Goal: Use online tool/utility: Utilize a website feature to perform a specific function

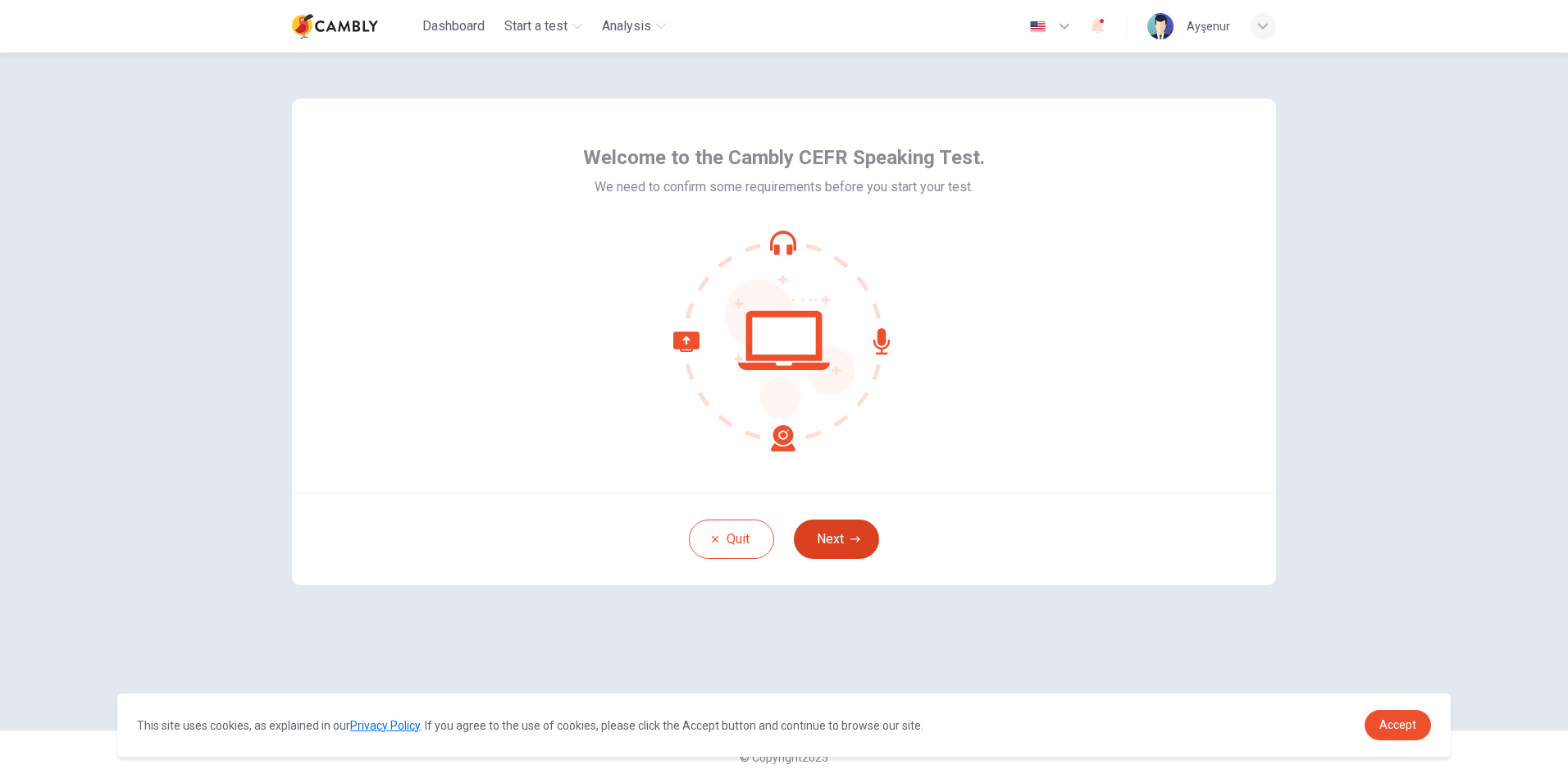
click at [824, 546] on button "Next" at bounding box center [837, 539] width 85 height 40
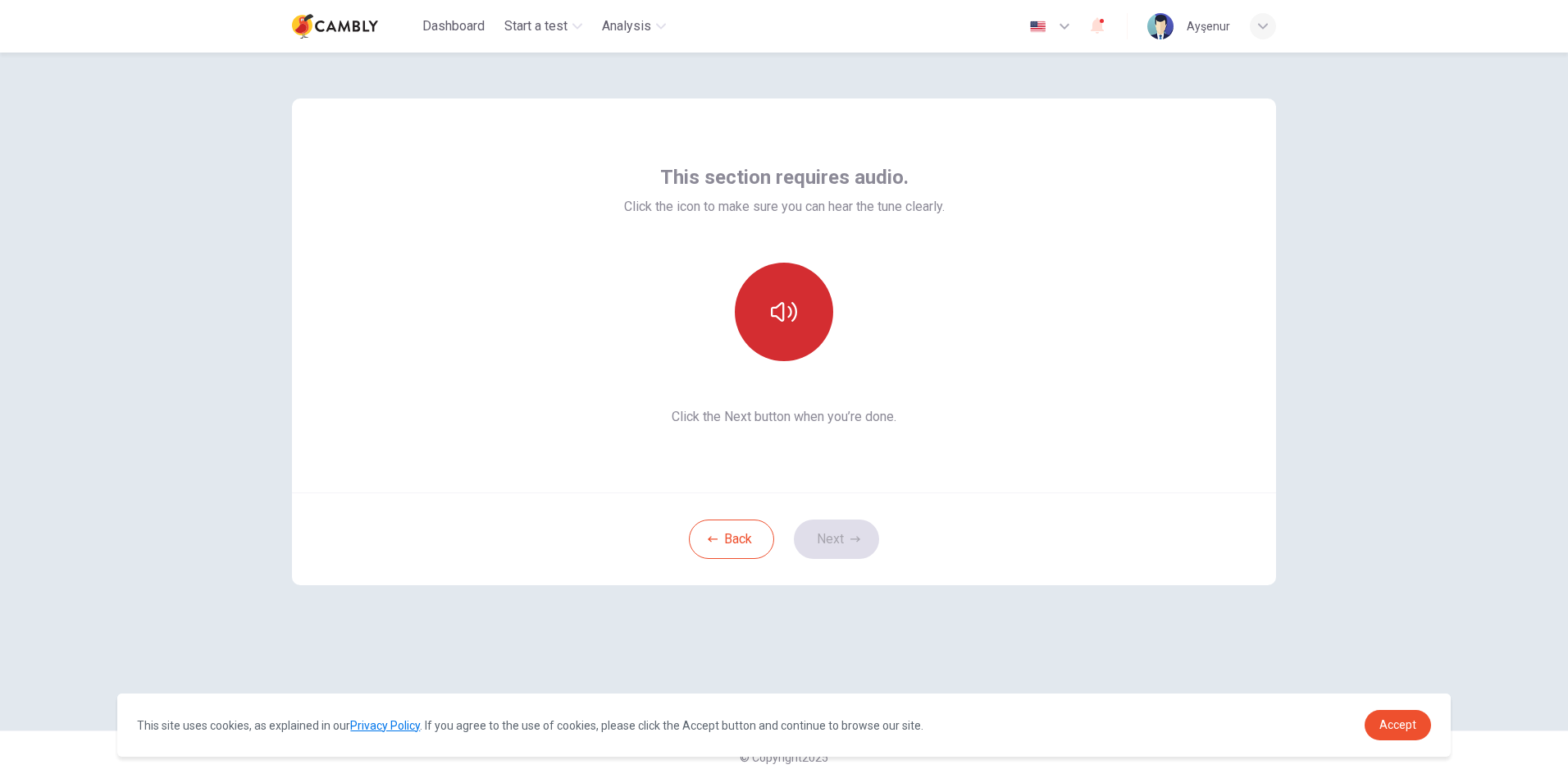
click at [803, 325] on button "button" at bounding box center [784, 312] width 99 height 99
click at [1409, 726] on span "Accept" at bounding box center [1397, 725] width 37 height 13
click at [1413, 721] on span "Accept" at bounding box center [1397, 725] width 37 height 13
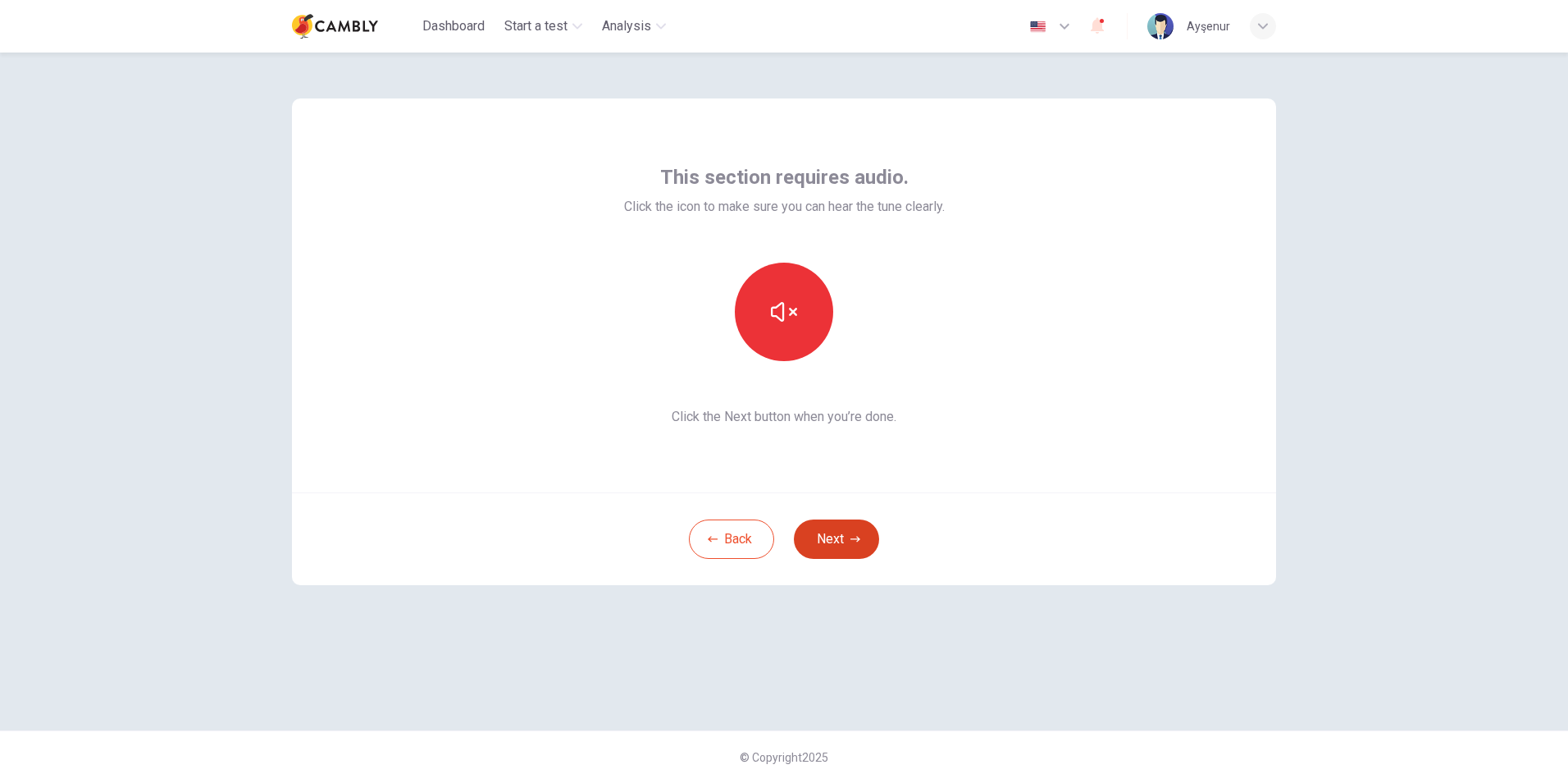
click at [837, 532] on button "Next" at bounding box center [837, 539] width 85 height 40
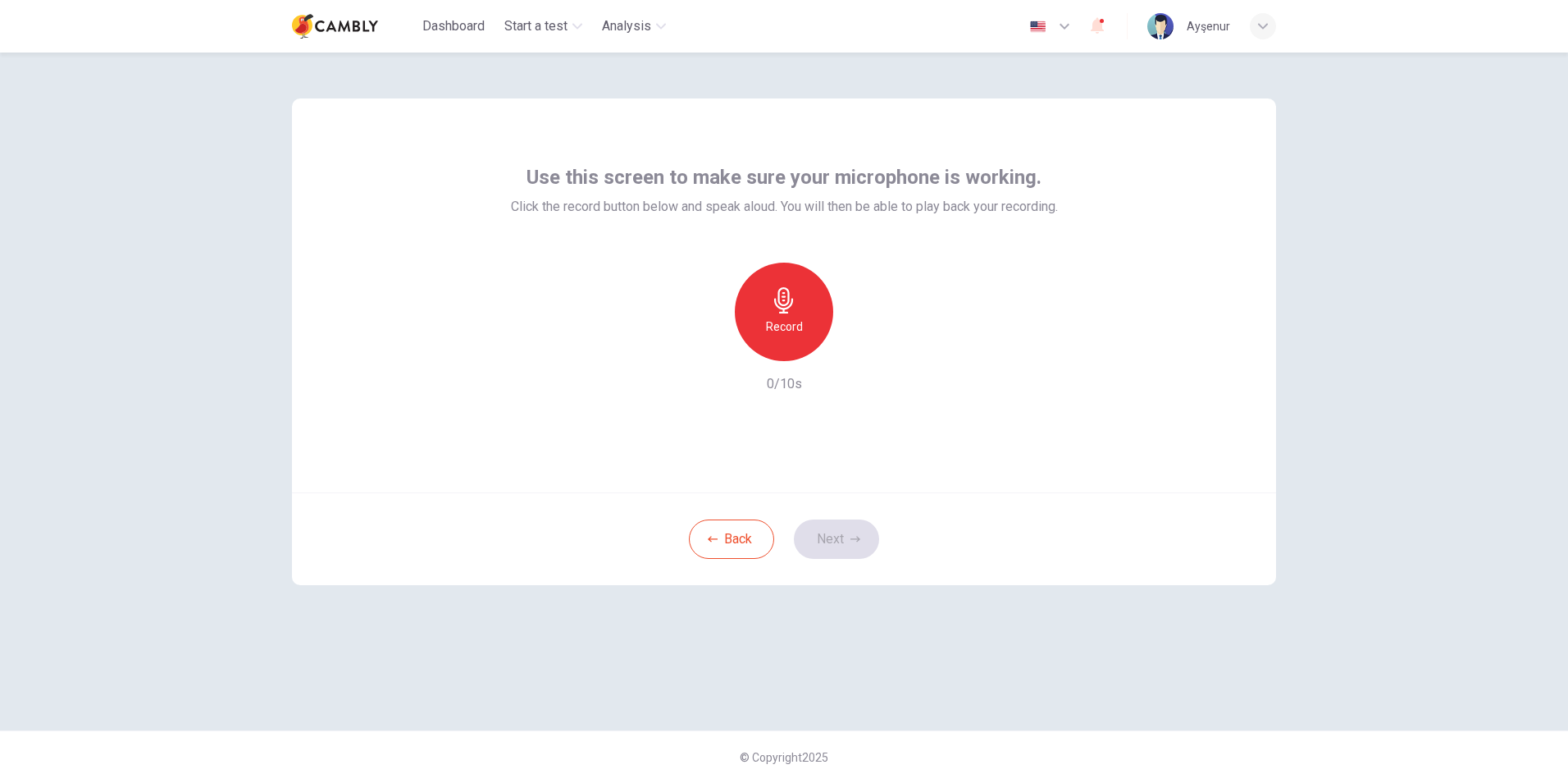
click at [763, 320] on div "Record" at bounding box center [784, 312] width 99 height 99
click at [837, 533] on button "Next" at bounding box center [837, 539] width 85 height 40
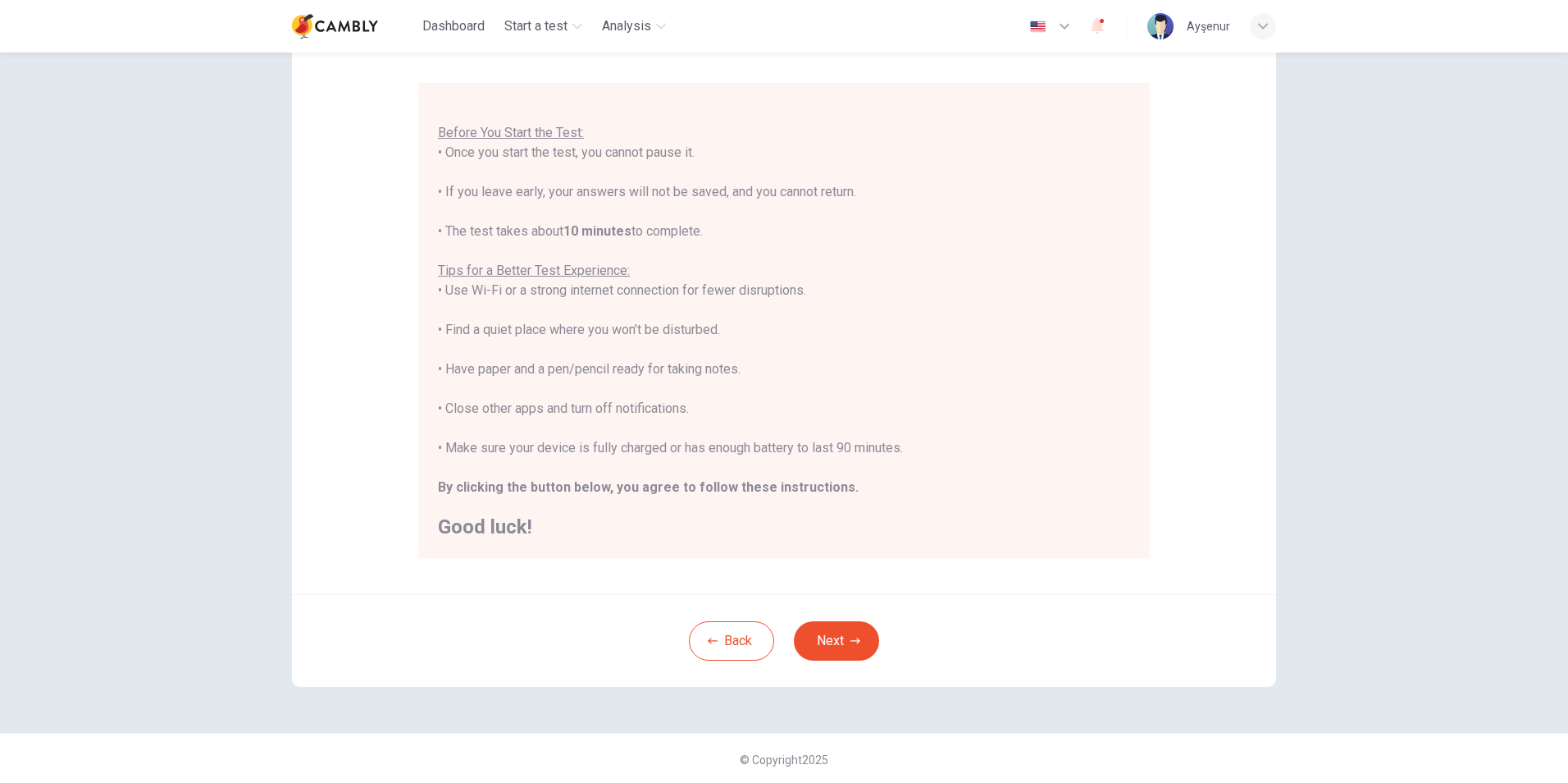
scroll to position [129, 0]
click at [836, 638] on button "Next" at bounding box center [837, 638] width 85 height 40
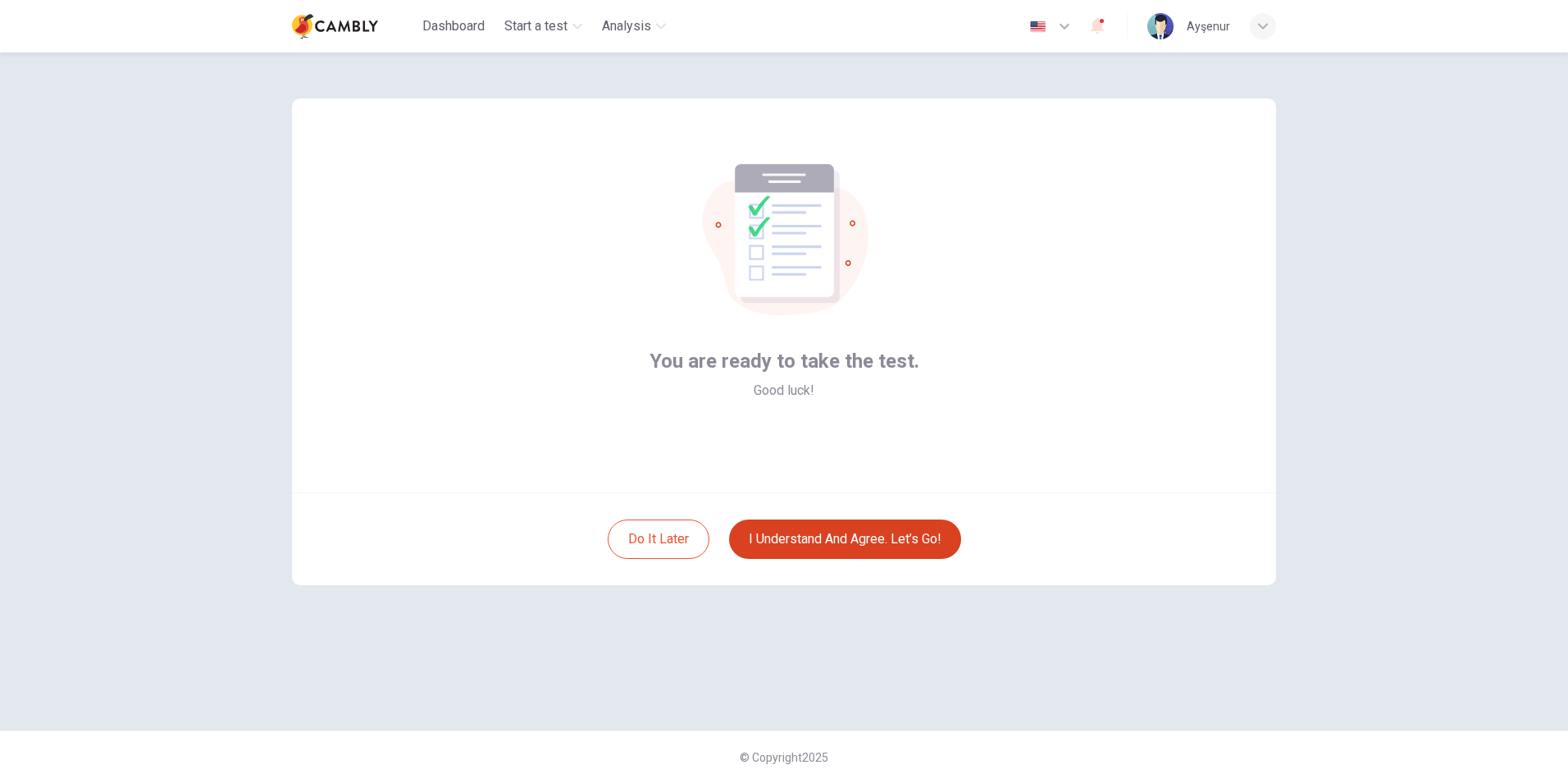
scroll to position [0, 0]
click at [821, 547] on button "I understand and agree. Let’s go!" at bounding box center [845, 539] width 232 height 40
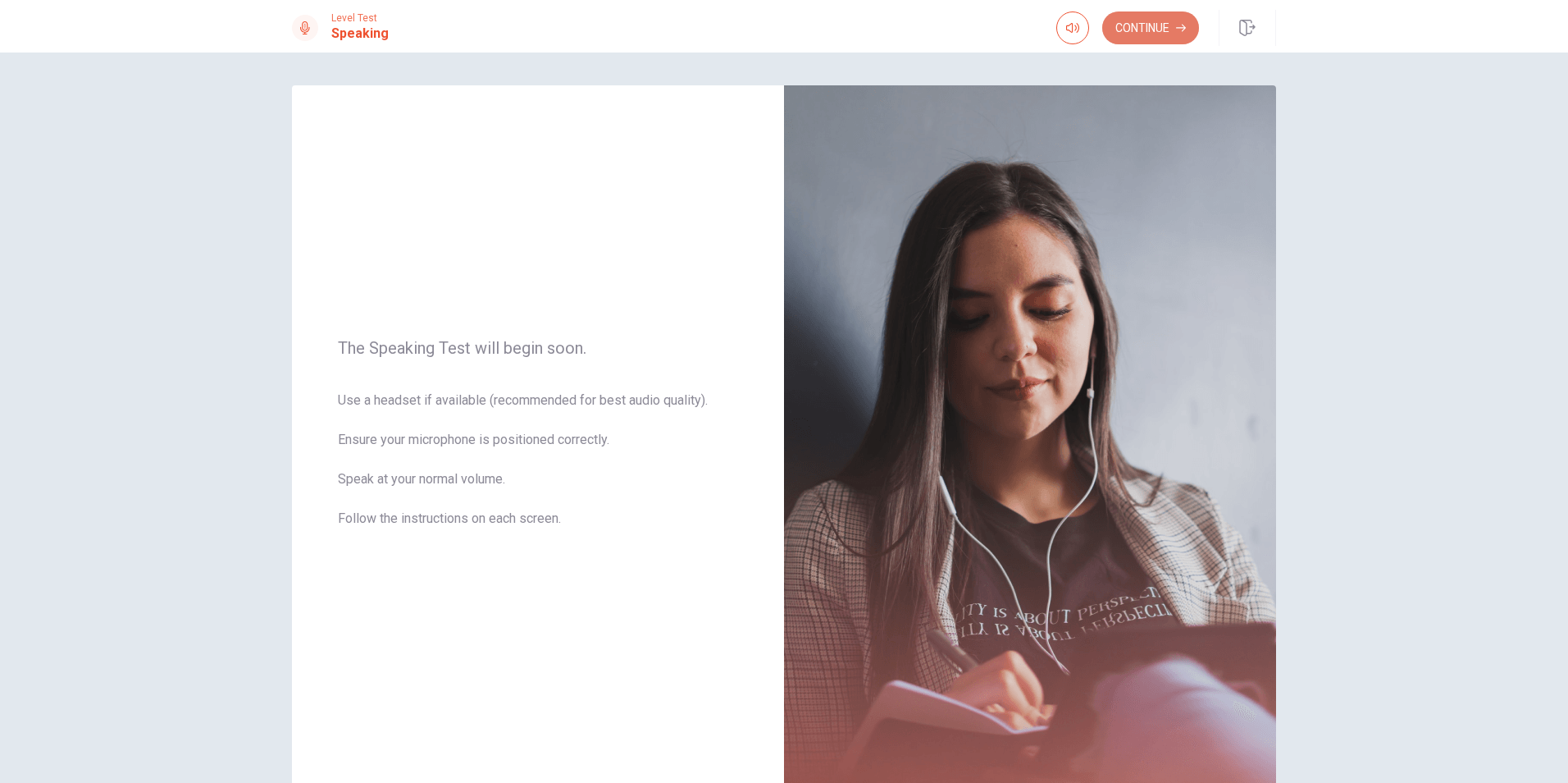
click at [1145, 20] on button "Continue" at bounding box center [1151, 28] width 97 height 33
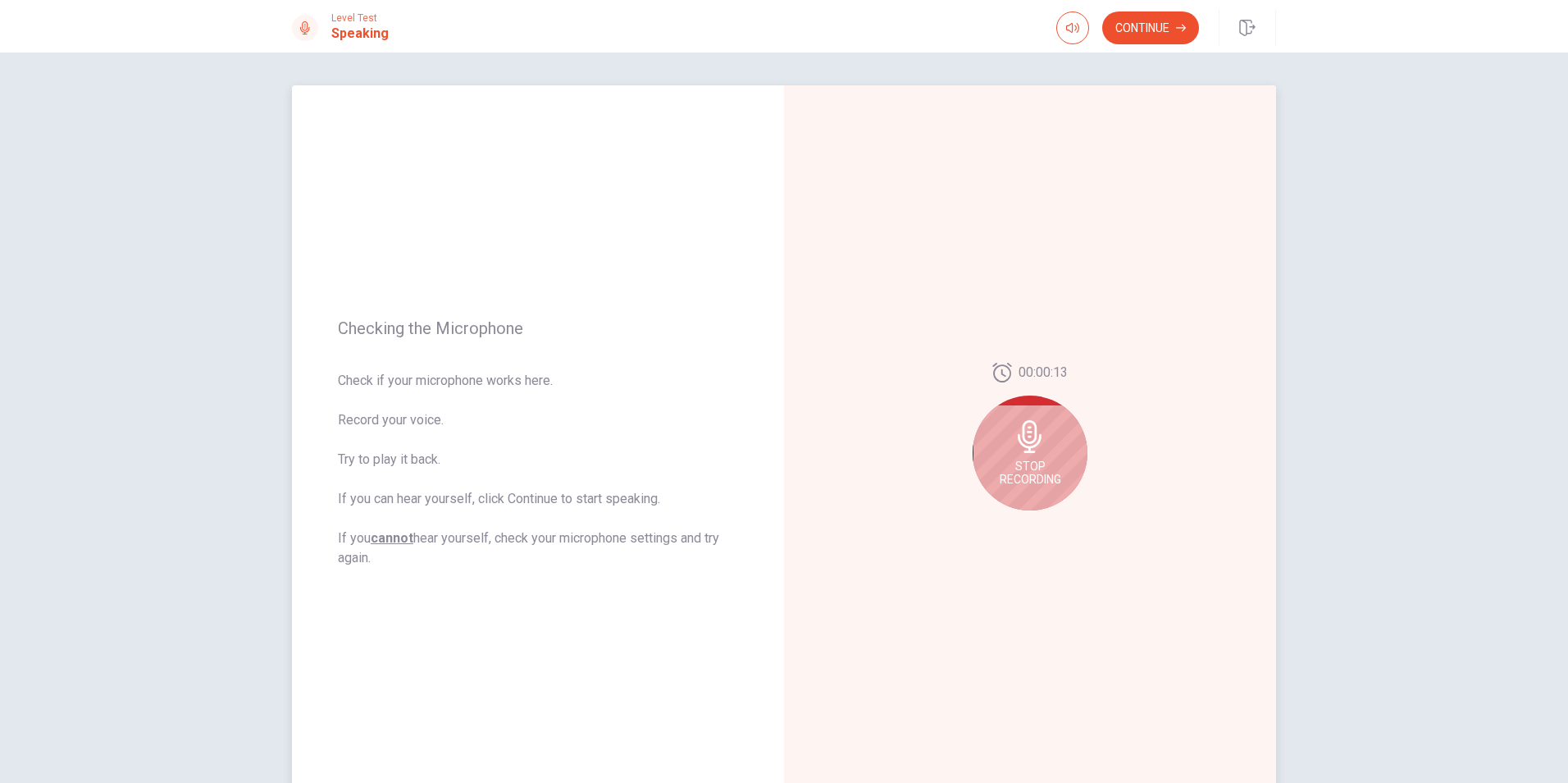
click at [1028, 466] on span "Stop Recording" at bounding box center [1031, 472] width 61 height 26
click at [1041, 530] on button "Play Audio" at bounding box center [1049, 524] width 23 height 23
drag, startPoint x: 1078, startPoint y: 618, endPoint x: 1078, endPoint y: 592, distance: 26.0
click at [1078, 618] on div "00:00:13" at bounding box center [1031, 443] width 492 height 716
click at [1030, 427] on icon at bounding box center [1033, 441] width 33 height 33
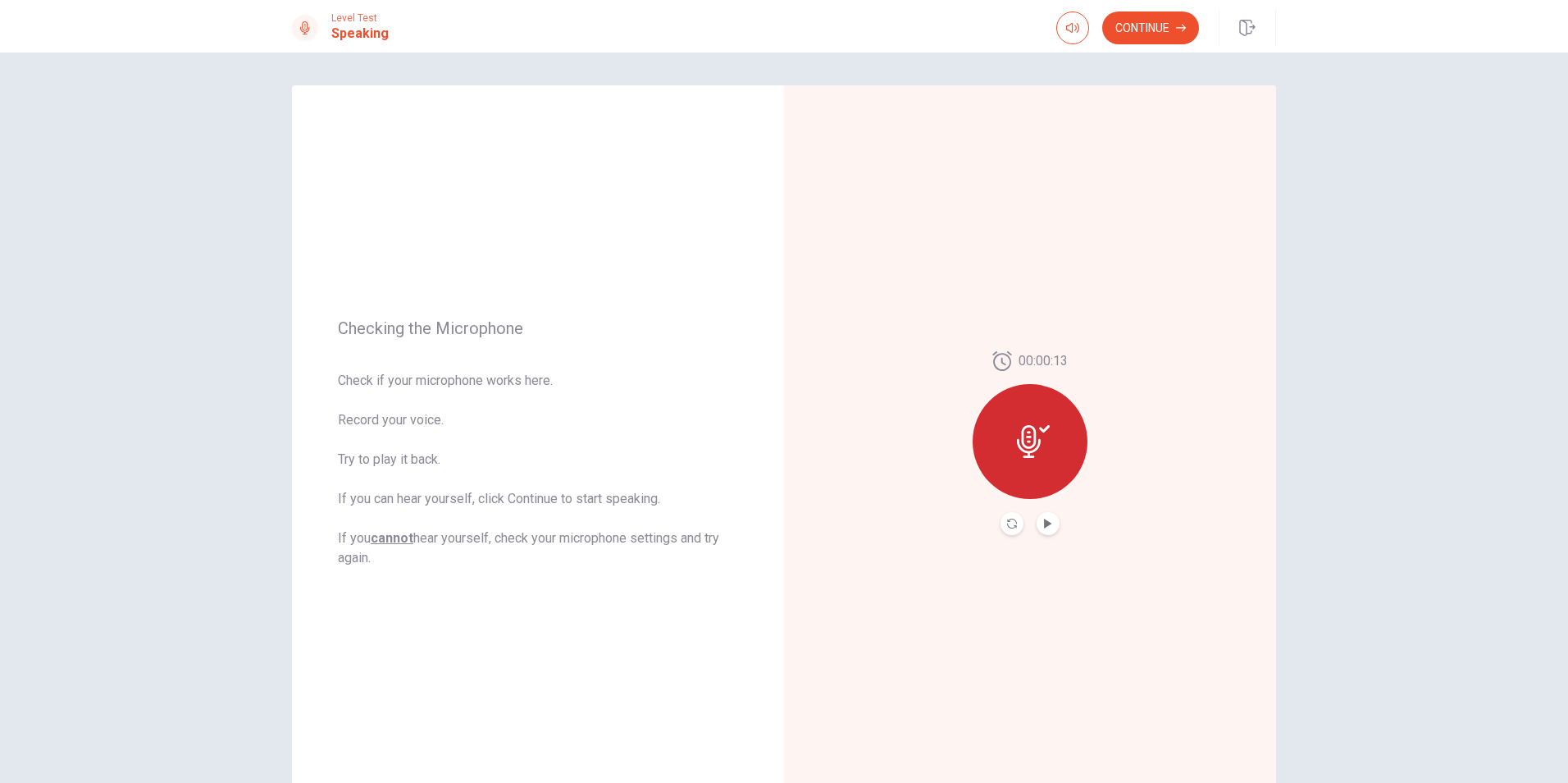
click at [1019, 417] on div at bounding box center [1031, 441] width 115 height 115
click at [1158, 22] on button "Continue" at bounding box center [1151, 28] width 97 height 33
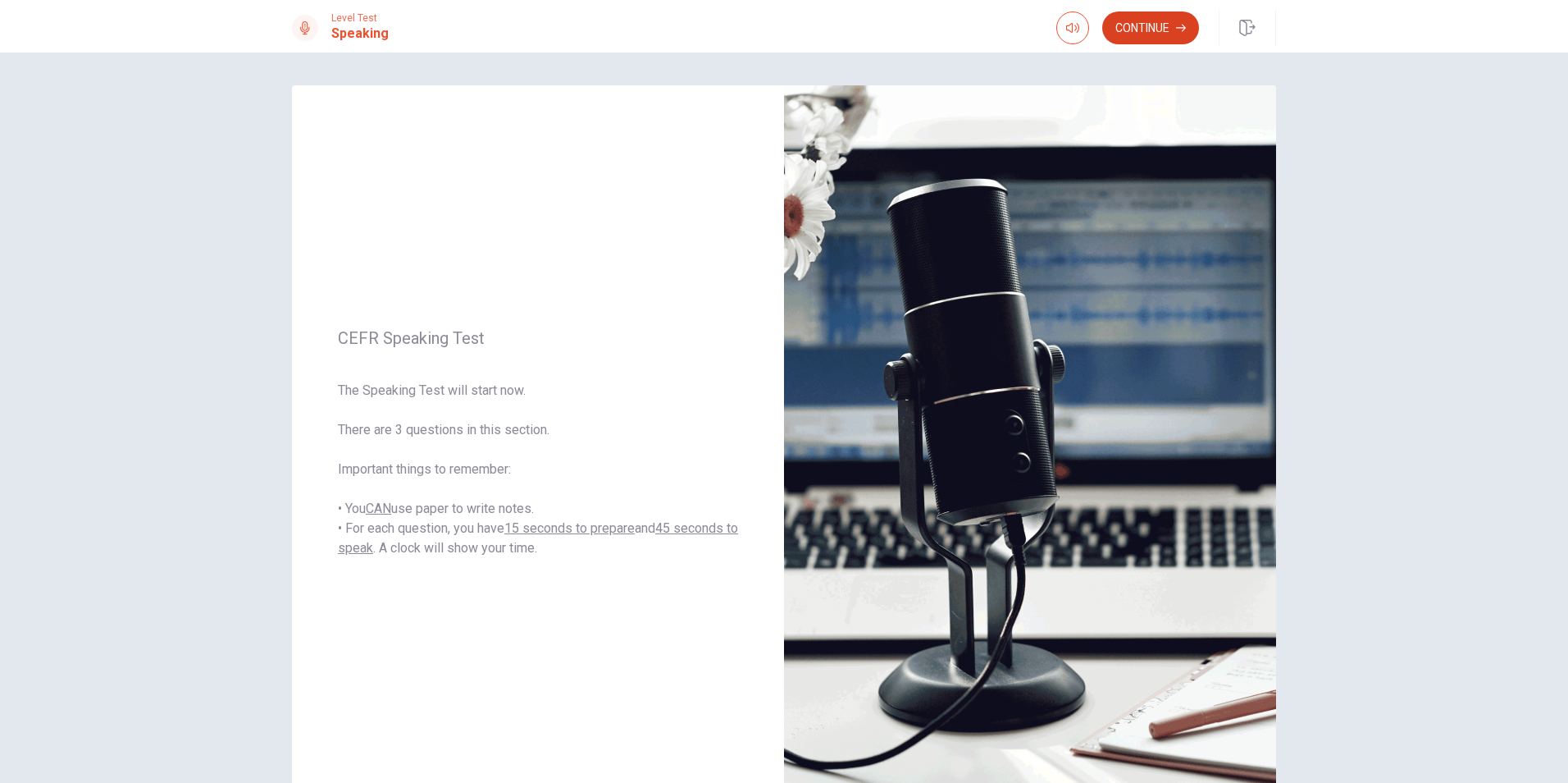
click at [1171, 33] on button "Continue" at bounding box center [1151, 28] width 97 height 33
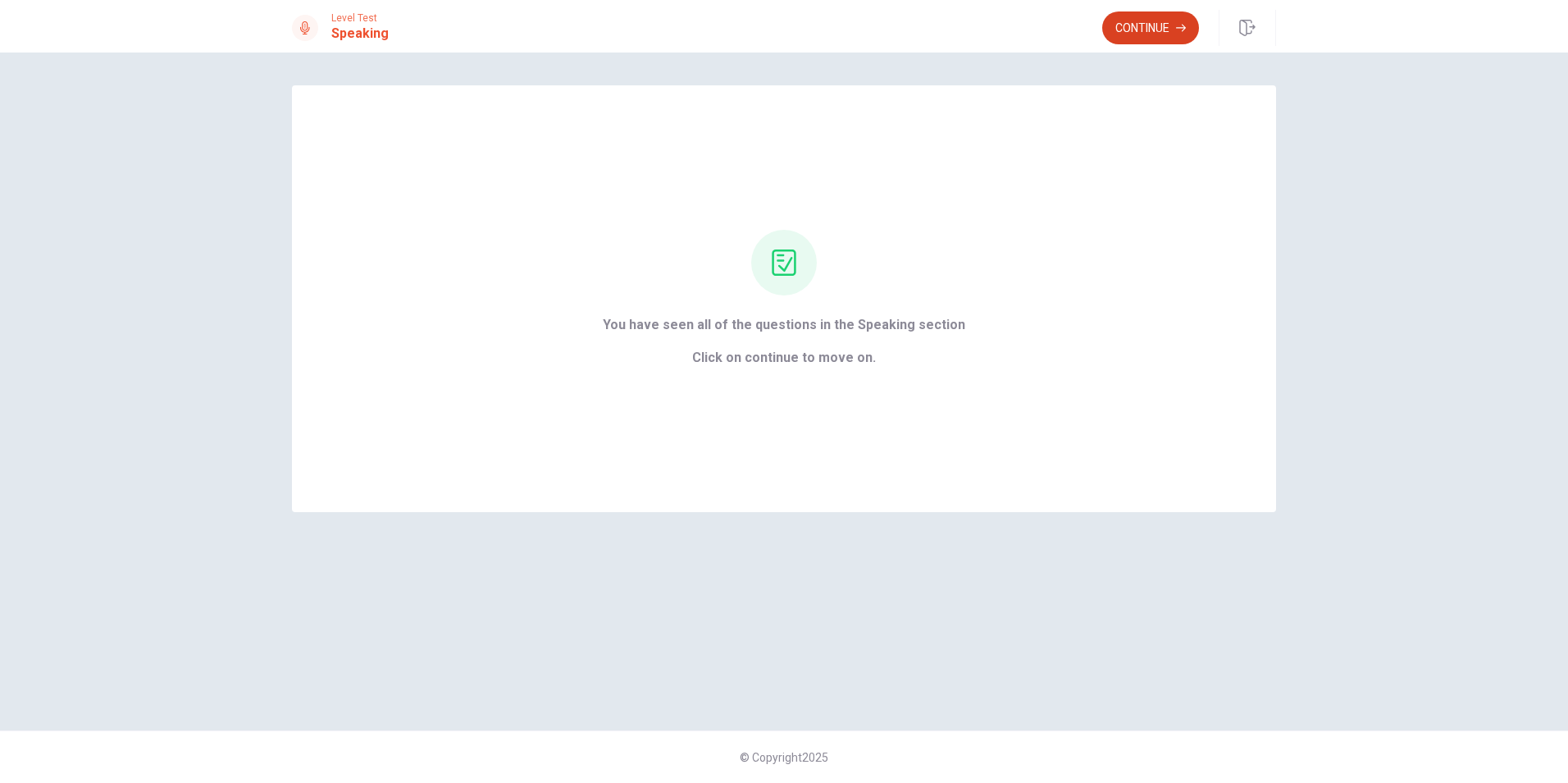
click at [1140, 29] on button "Continue" at bounding box center [1151, 28] width 97 height 33
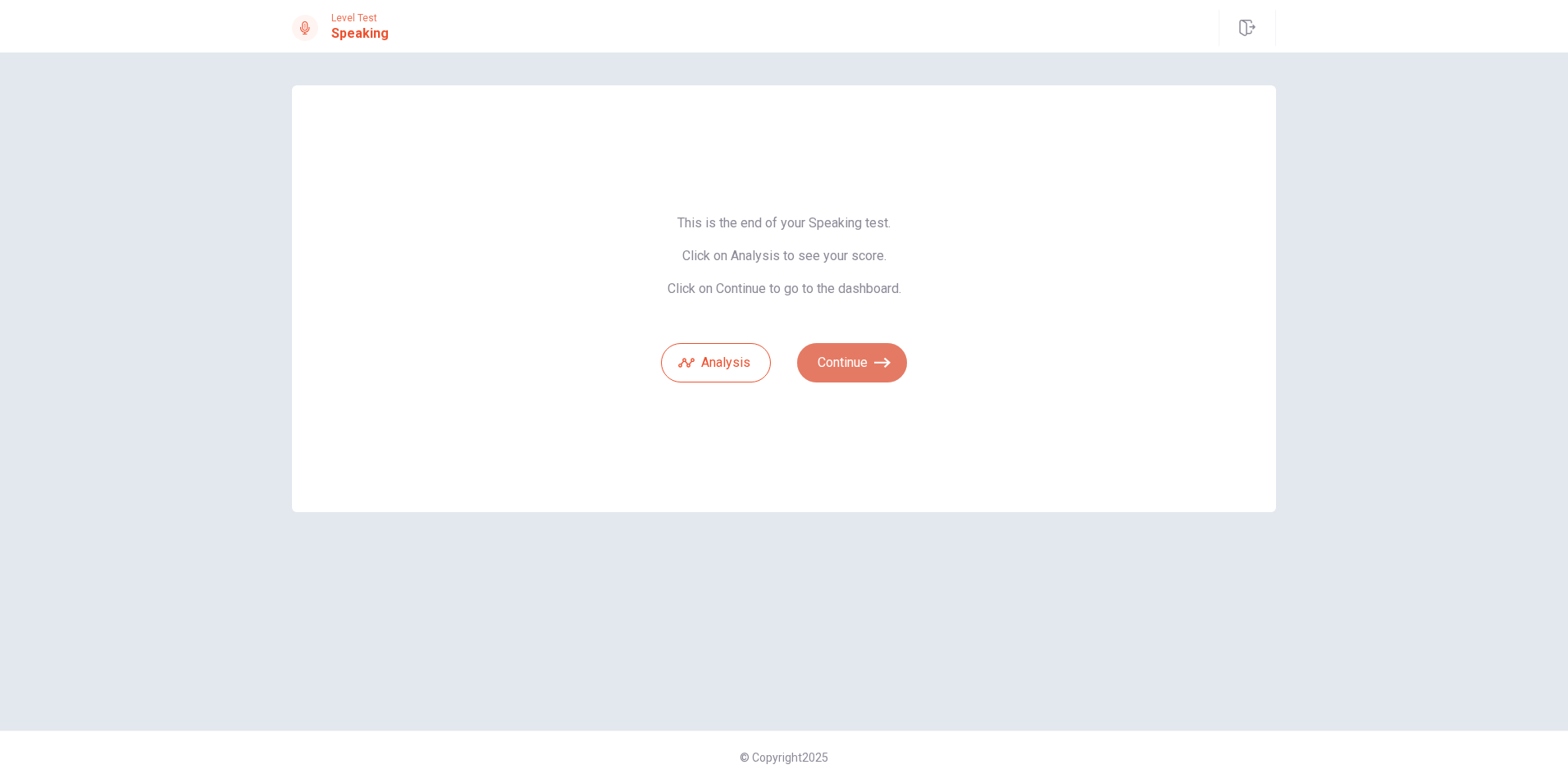
click at [859, 364] on button "Continue" at bounding box center [852, 363] width 110 height 40
